Goal: Task Accomplishment & Management: Manage account settings

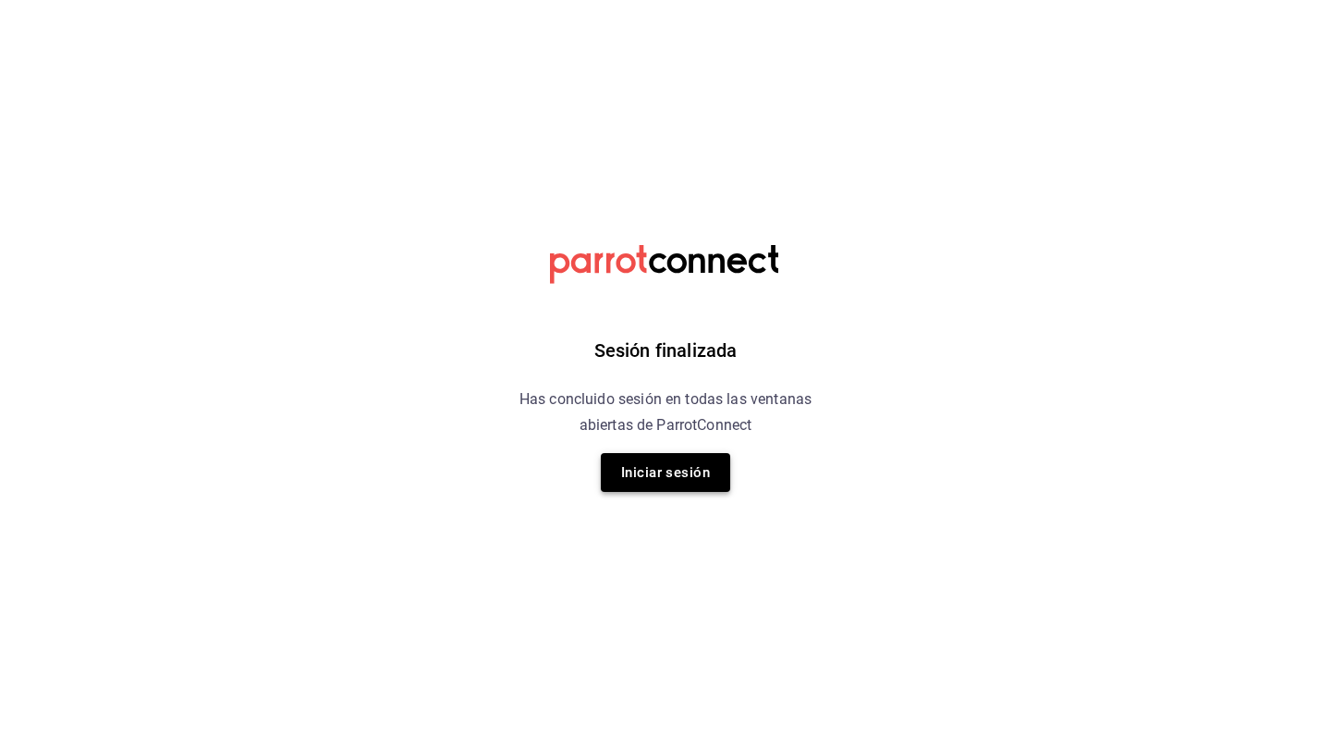
click at [675, 471] on button "Iniciar sesión" at bounding box center [665, 472] width 129 height 39
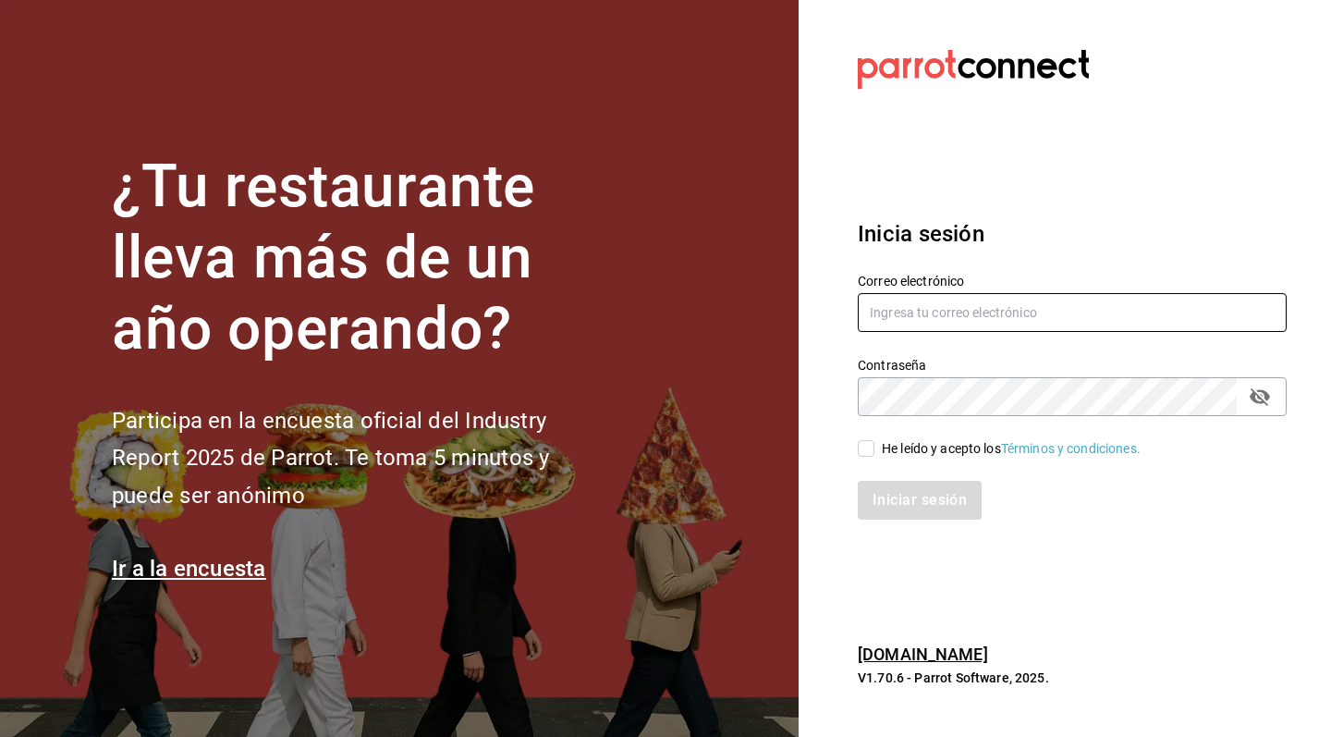
type input "jeronimoalbores1@gmail.com"
click at [863, 453] on input "He leído y acepto los Términos y condiciones." at bounding box center [866, 448] width 17 height 17
checkbox input "true"
click at [884, 496] on button "Iniciar sesión" at bounding box center [921, 500] width 126 height 39
